Goal: Task Accomplishment & Management: Use online tool/utility

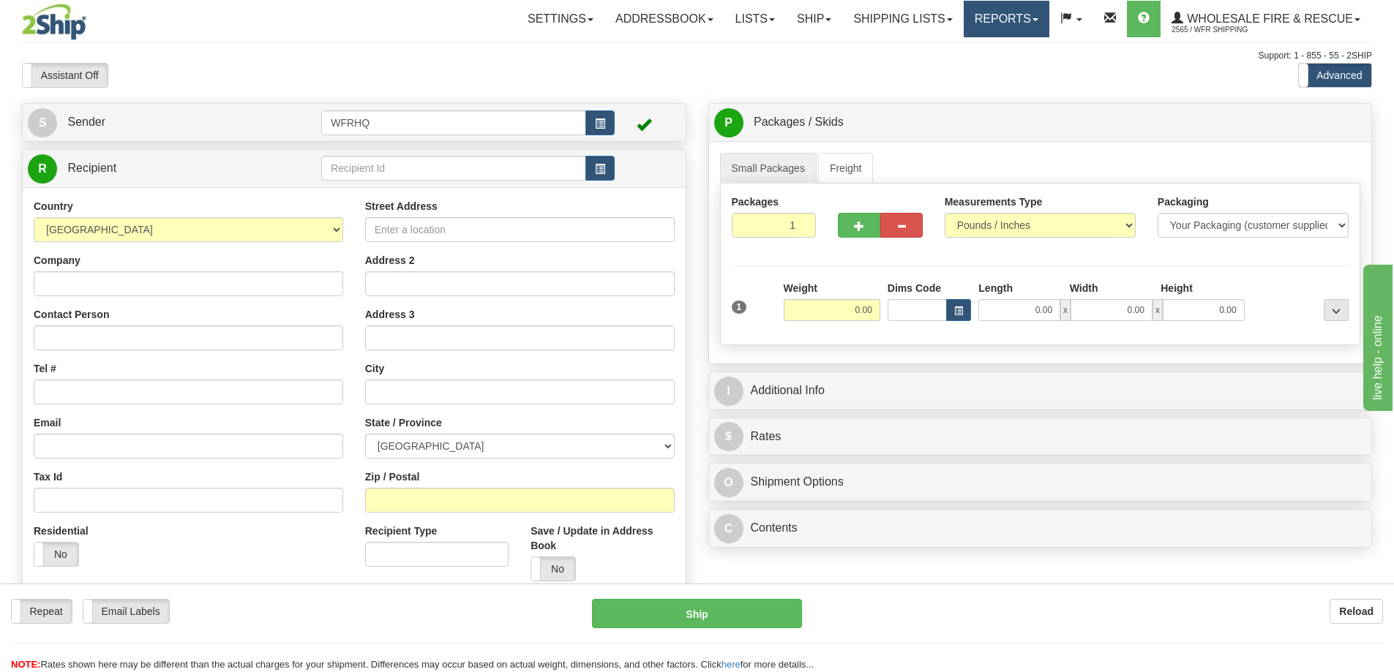
click at [984, 15] on link "Reports" at bounding box center [1007, 19] width 86 height 37
click at [967, 55] on span "Standard" at bounding box center [950, 51] width 42 height 12
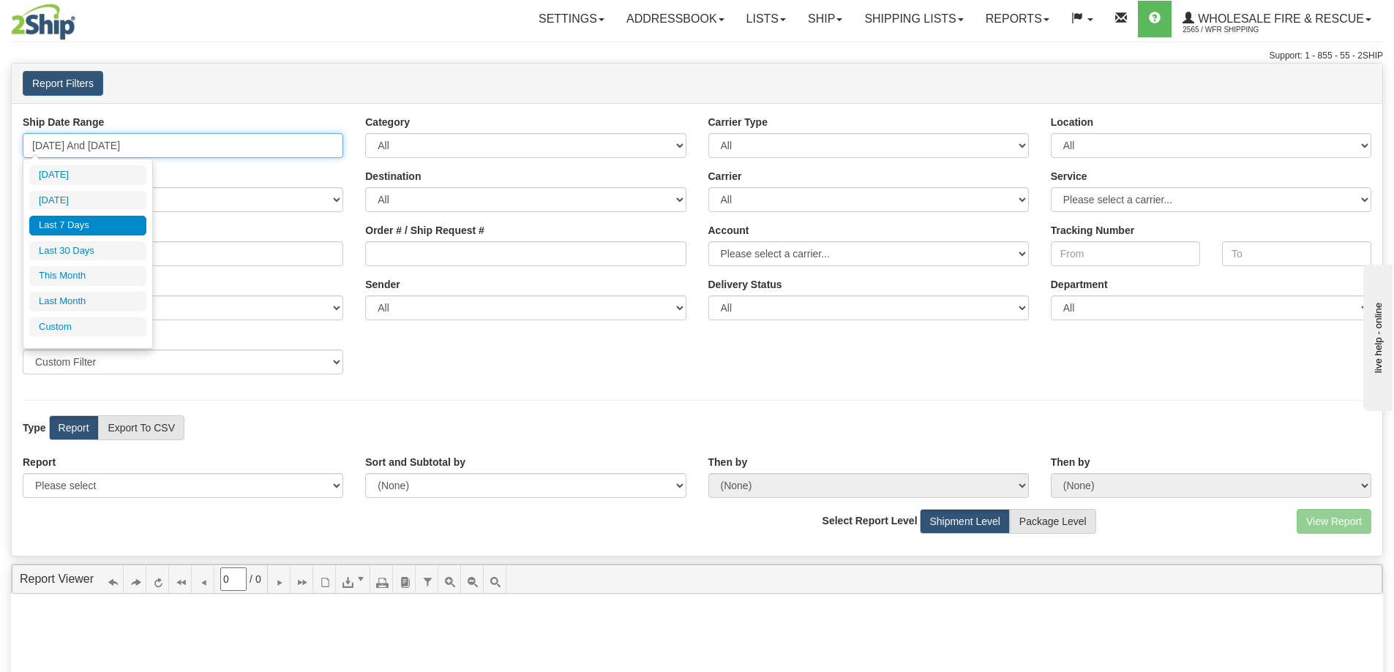
click at [130, 140] on input "[DATE] And [DATE]" at bounding box center [183, 145] width 320 height 25
click at [105, 203] on li "Yesterday" at bounding box center [87, 201] width 117 height 20
type input "09/10/2025 And 09/10/2025"
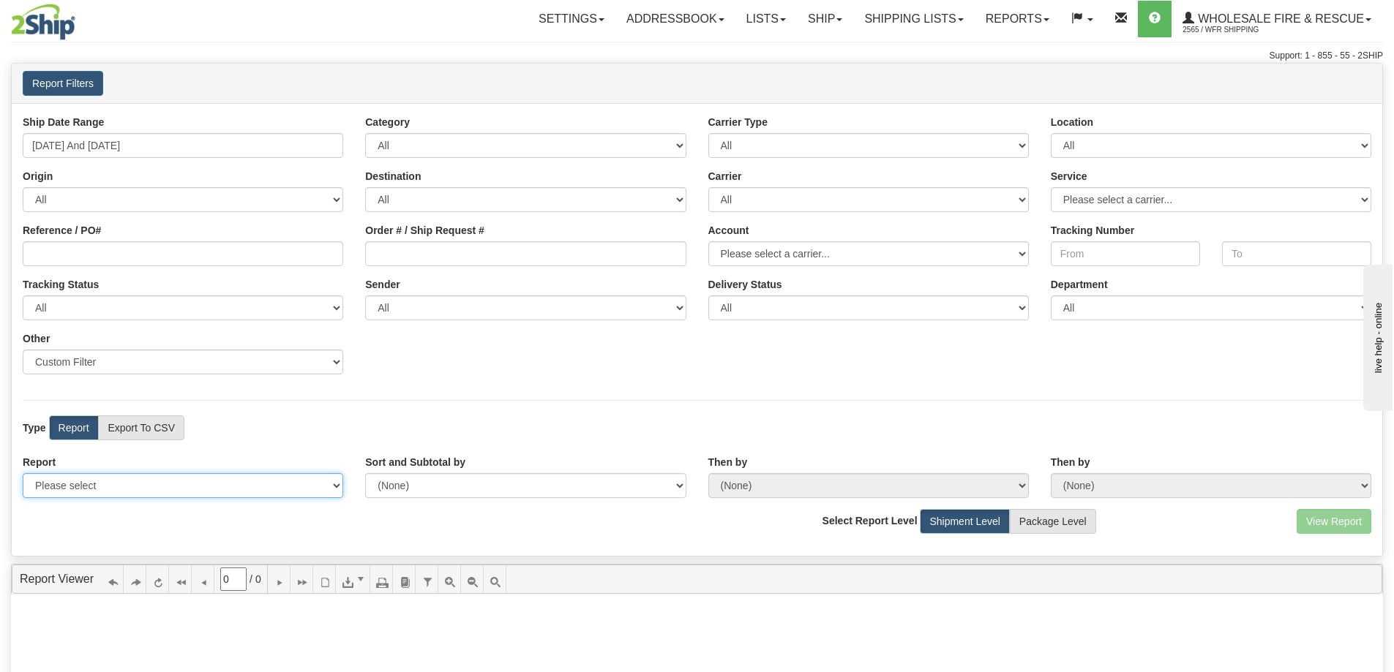
click at [102, 490] on select "Please select 1 Line Shipment Report Address Detail Basic Shipment Overview Can…" at bounding box center [183, 485] width 320 height 25
select select "Users\Full Reference Detail.trdx"
click at [23, 473] on select "Please select 1 Line Shipment Report Address Detail Basic Shipment Overview Can…" at bounding box center [183, 485] width 320 height 25
click at [1334, 520] on button "View Report" at bounding box center [1334, 521] width 75 height 25
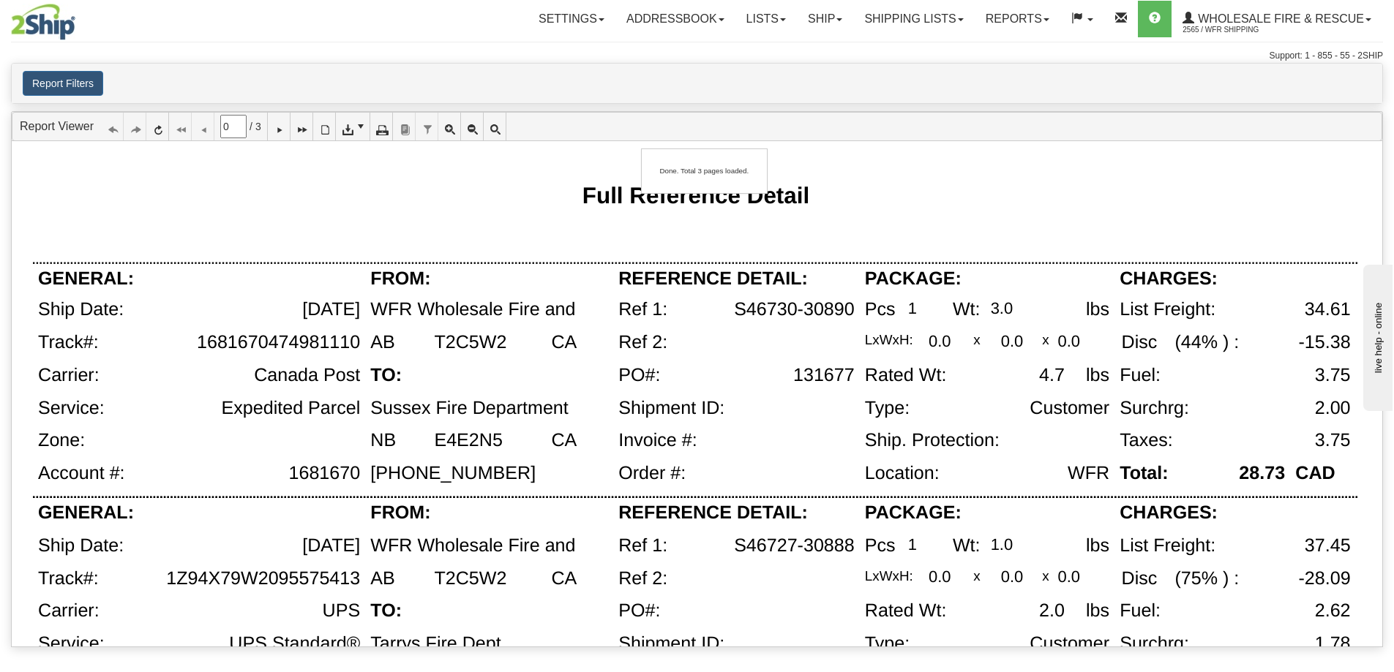
type input "1"
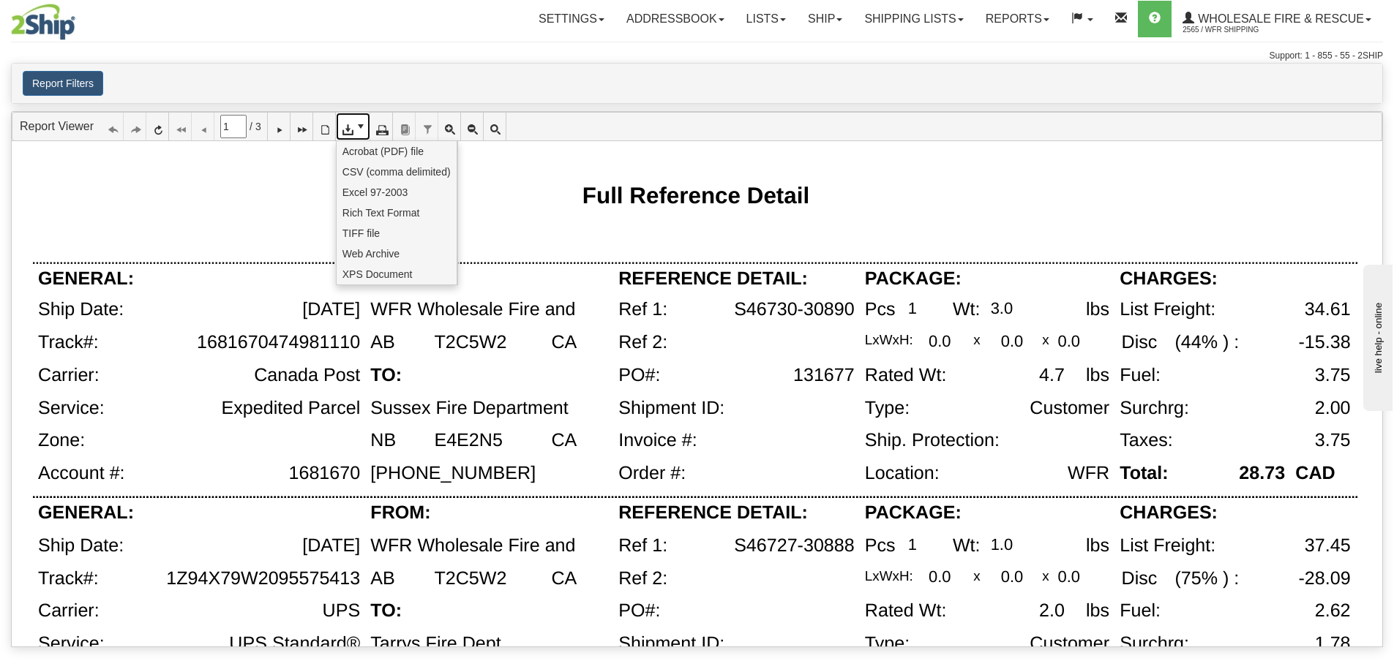
click at [352, 132] on icon at bounding box center [347, 126] width 10 height 10
click at [355, 176] on span "CSV (comma delimited)" at bounding box center [396, 172] width 108 height 15
